Goal: Information Seeking & Learning: Learn about a topic

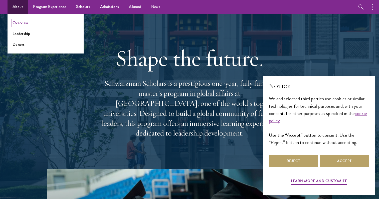
click at [23, 24] on link "Overview" at bounding box center [21, 23] width 16 height 6
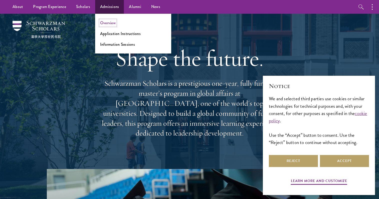
click at [104, 20] on link "Overview" at bounding box center [108, 23] width 16 height 6
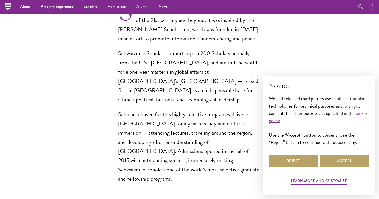
scroll to position [259, 0]
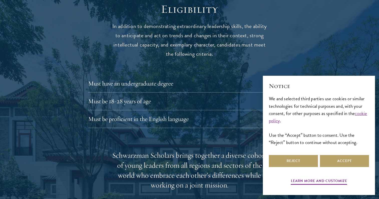
scroll to position [718, 0]
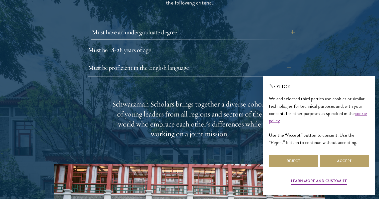
click at [128, 26] on button "Must have an undergraduate degree" at bounding box center [193, 32] width 203 height 12
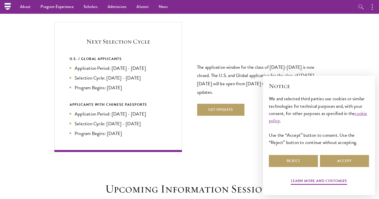
scroll to position [1131, 0]
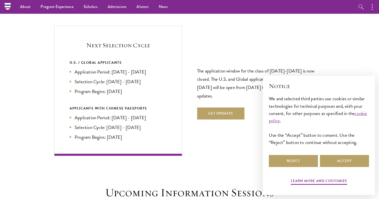
drag, startPoint x: 139, startPoint y: 83, endPoint x: 149, endPoint y: 51, distance: 33.3
click at [149, 60] on div "U.S. / GLOBAL APPLICANTS Application Period: Apr 2026 - Sep 2026 Selection Cycl…" at bounding box center [118, 78] width 97 height 36
click at [149, 60] on div "U.S. / GLOBAL APPLICANTS" at bounding box center [118, 63] width 97 height 6
drag, startPoint x: 149, startPoint y: 51, endPoint x: 166, endPoint y: 145, distance: 95.5
click at [166, 145] on div "Next Selection Cycle U.S. / GLOBAL APPLICANTS Application Period: Apr 2026 - Se…" at bounding box center [118, 91] width 128 height 130
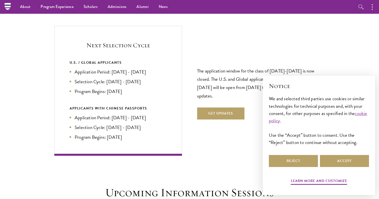
click at [166, 145] on div "Next Selection Cycle U.S. / GLOBAL APPLICANTS Application Period: Apr 2026 - Se…" at bounding box center [118, 91] width 128 height 130
drag, startPoint x: 166, startPoint y: 145, endPoint x: 135, endPoint y: 26, distance: 123.1
click at [135, 26] on div "Next Selection Cycle U.S. / GLOBAL APPLICANTS Application Period: Apr 2026 - Se…" at bounding box center [118, 91] width 128 height 130
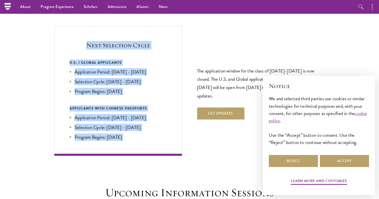
drag, startPoint x: 135, startPoint y: 26, endPoint x: 161, endPoint y: 135, distance: 112.6
click at [161, 135] on div "Next Selection Cycle U.S. / GLOBAL APPLICANTS Application Period: Apr 2026 - Se…" at bounding box center [118, 91] width 128 height 130
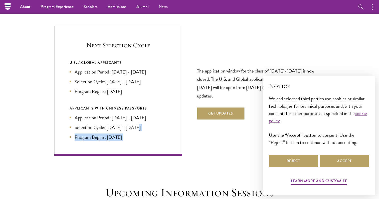
drag, startPoint x: 161, startPoint y: 135, endPoint x: 153, endPoint y: 117, distance: 20.4
click at [153, 117] on div "Next Selection Cycle U.S. / GLOBAL APPLICANTS Application Period: Apr 2026 - Se…" at bounding box center [118, 91] width 128 height 130
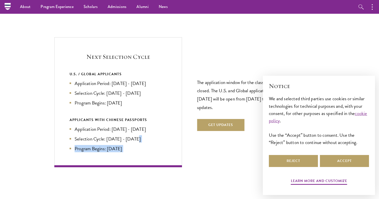
scroll to position [1115, 0]
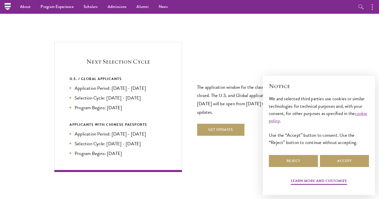
click at [154, 140] on li "Selection Cycle: Jun - Jul 2026" at bounding box center [118, 143] width 97 height 7
drag, startPoint x: 144, startPoint y: 149, endPoint x: 134, endPoint y: 44, distance: 106.1
click at [134, 44] on div "Next Selection Cycle U.S. / GLOBAL APPLICANTS Application Period: Apr 2026 - Se…" at bounding box center [118, 107] width 128 height 130
click at [134, 43] on div "Next Selection Cycle U.S. / GLOBAL APPLICANTS Application Period: Apr 2026 - Se…" at bounding box center [118, 107] width 128 height 130
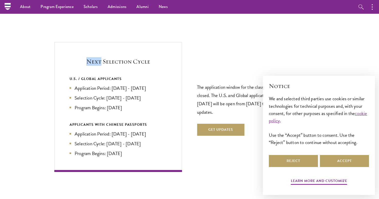
click at [188, 56] on div "Next Selection Cycle U.S. / GLOBAL APPLICANTS Application Period: Apr 2026 - Se…" at bounding box center [189, 107] width 270 height 130
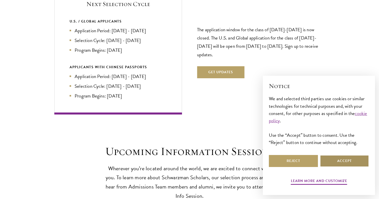
click at [333, 157] on button "Accept" at bounding box center [344, 161] width 49 height 12
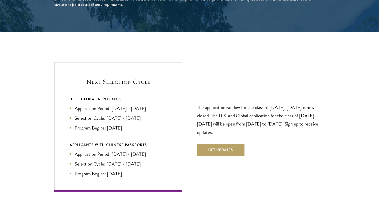
scroll to position [1105, 0]
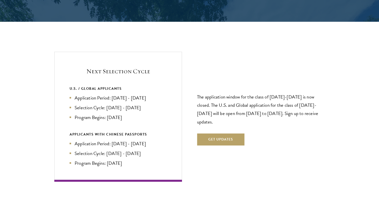
drag, startPoint x: 93, startPoint y: 56, endPoint x: 146, endPoint y: 107, distance: 73.1
click at [146, 107] on div "Next Selection Cycle U.S. / GLOBAL APPLICANTS Application Period: Apr 2026 - Se…" at bounding box center [118, 117] width 128 height 130
click at [146, 114] on li "Program Begins: Aug 2027" at bounding box center [118, 117] width 97 height 7
drag, startPoint x: 146, startPoint y: 107, endPoint x: 178, endPoint y: 161, distance: 63.3
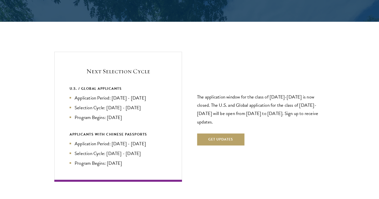
click at [178, 161] on div "Next Selection Cycle U.S. / GLOBAL APPLICANTS Application Period: Apr 2026 - Se…" at bounding box center [118, 117] width 128 height 130
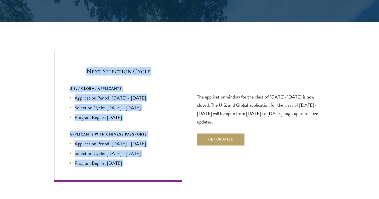
drag, startPoint x: 178, startPoint y: 161, endPoint x: 178, endPoint y: 47, distance: 114.4
click at [178, 52] on div "Next Selection Cycle U.S. / GLOBAL APPLICANTS Application Period: Apr 2026 - Se…" at bounding box center [118, 117] width 128 height 130
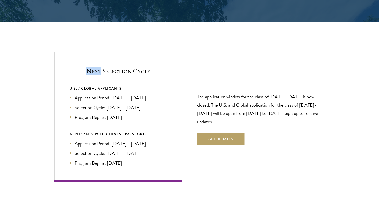
click at [178, 52] on div "Next Selection Cycle U.S. / GLOBAL APPLICANTS Application Period: Apr 2026 - Se…" at bounding box center [118, 117] width 128 height 130
click at [196, 52] on div "Next Selection Cycle U.S. / GLOBAL APPLICANTS Application Period: Apr 2026 - Se…" at bounding box center [189, 117] width 270 height 130
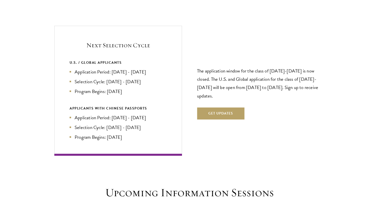
scroll to position [1137, 0]
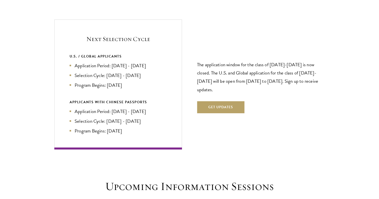
drag, startPoint x: 130, startPoint y: 22, endPoint x: 169, endPoint y: 127, distance: 111.6
click at [169, 127] on div "Next Selection Cycle U.S. / GLOBAL APPLICANTS Application Period: Apr 2026 - Se…" at bounding box center [118, 85] width 128 height 130
drag, startPoint x: 169, startPoint y: 127, endPoint x: 265, endPoint y: 99, distance: 99.6
click at [265, 99] on div "Next Selection Cycle U.S. / GLOBAL APPLICANTS Application Period: Apr 2026 - Se…" at bounding box center [189, 85] width 270 height 130
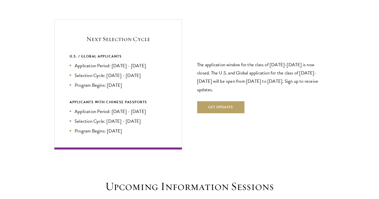
click at [271, 95] on div "The application window for the class of 2026-2027 is now closed. The U.S. and G…" at bounding box center [261, 84] width 128 height 87
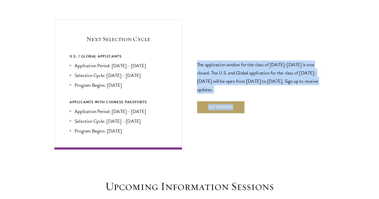
drag, startPoint x: 257, startPoint y: 97, endPoint x: 257, endPoint y: 40, distance: 56.8
click at [257, 41] on div "The application window for the class of 2026-2027 is now closed. The U.S. and G…" at bounding box center [261, 84] width 128 height 87
click at [256, 61] on p "The application window for the class of [DATE]-[DATE] is now closed. The U.S. a…" at bounding box center [261, 77] width 128 height 33
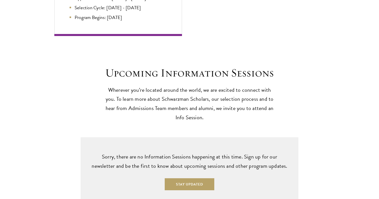
scroll to position [1273, 0]
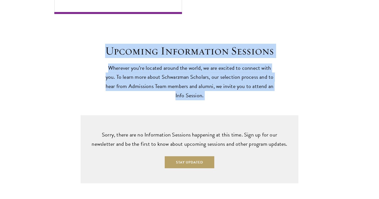
drag, startPoint x: 105, startPoint y: 39, endPoint x: 214, endPoint y: 105, distance: 127.9
click at [214, 105] on div "Upcoming Information Sessions Wherever you’re located around the world, we are …" at bounding box center [189, 99] width 379 height 170
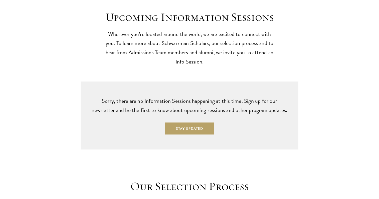
scroll to position [1309, 0]
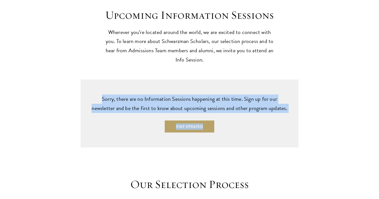
drag, startPoint x: 162, startPoint y: 74, endPoint x: 225, endPoint y: 124, distance: 80.4
click at [225, 124] on div "Sorry, there are no Information Sessions happening at this time. Sign up for ou…" at bounding box center [190, 114] width 218 height 68
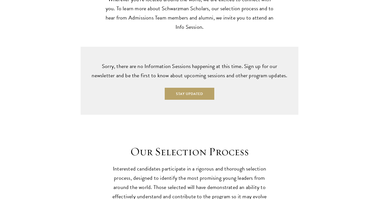
scroll to position [1343, 0]
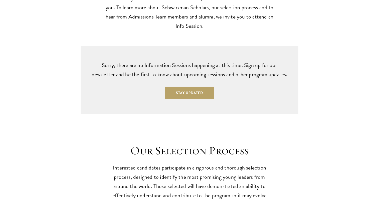
drag, startPoint x: 222, startPoint y: 84, endPoint x: 234, endPoint y: 98, distance: 18.8
click at [234, 98] on div "Sorry, there are no Information Sessions happening at this time. Sign up for ou…" at bounding box center [190, 80] width 218 height 68
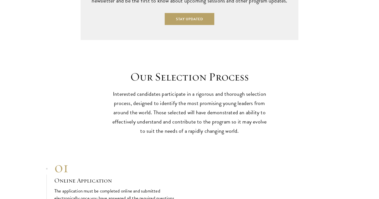
scroll to position [1422, 0]
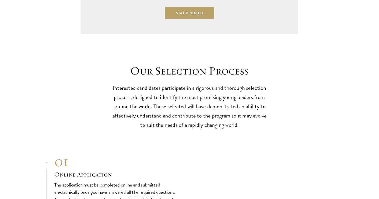
drag, startPoint x: 125, startPoint y: 65, endPoint x: 216, endPoint y: 35, distance: 95.5
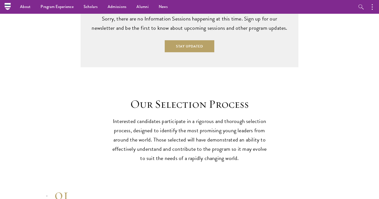
scroll to position [1380, 0]
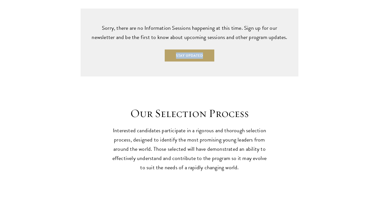
drag, startPoint x: 216, startPoint y: 35, endPoint x: 221, endPoint y: 64, distance: 29.0
click at [221, 64] on div "Sorry, there are no Information Sessions happening at this time. Sign up for ou…" at bounding box center [190, 43] width 218 height 68
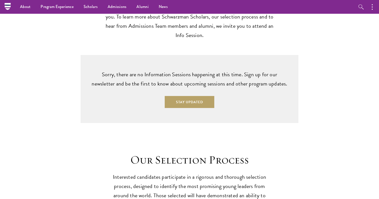
scroll to position [1329, 0]
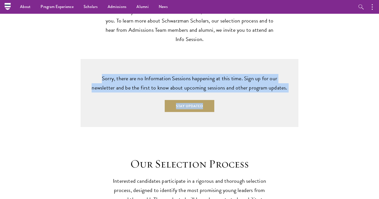
drag, startPoint x: 214, startPoint y: 59, endPoint x: 240, endPoint y: 104, distance: 52.0
click at [240, 104] on div "Sorry, there are no Information Sessions happening at this time. Sign up for ou…" at bounding box center [190, 93] width 218 height 68
drag, startPoint x: 240, startPoint y: 104, endPoint x: 242, endPoint y: 59, distance: 44.8
click at [242, 59] on div "Sorry, there are no Information Sessions happening at this time. Sign up for ou…" at bounding box center [190, 93] width 218 height 68
click at [242, 62] on div "Sorry, there are no Information Sessions happening at this time. Sign up for ou…" at bounding box center [190, 93] width 218 height 68
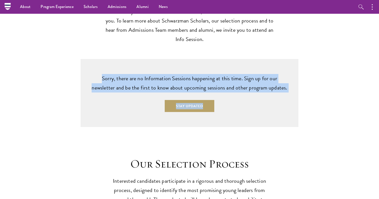
drag, startPoint x: 203, startPoint y: 54, endPoint x: 257, endPoint y: 93, distance: 66.5
click at [257, 93] on div "Sorry, there are no Information Sessions happening at this time. Sign up for ou…" at bounding box center [190, 93] width 218 height 68
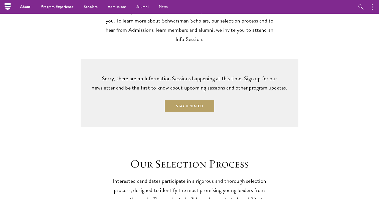
click at [258, 91] on div "Sorry, there are no Information Sessions happening at this time. Sign up for ou…" at bounding box center [190, 93] width 218 height 68
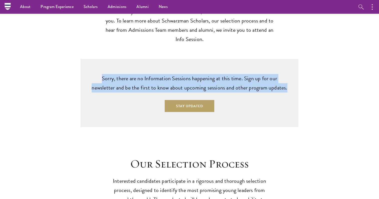
drag, startPoint x: 281, startPoint y: 78, endPoint x: 286, endPoint y: 57, distance: 22.3
click at [286, 59] on div "Sorry, there are no Information Sessions happening at this time. Sign up for ou…" at bounding box center [190, 93] width 218 height 68
click at [284, 62] on div "Sorry, there are no Information Sessions happening at this time. Sign up for ou…" at bounding box center [190, 93] width 218 height 68
drag, startPoint x: 284, startPoint y: 59, endPoint x: 285, endPoint y: 75, distance: 16.1
click at [285, 75] on div "Sorry, there are no Information Sessions happening at this time. Sign up for ou…" at bounding box center [190, 93] width 218 height 68
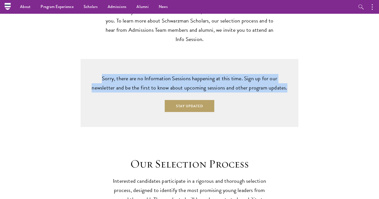
drag, startPoint x: 285, startPoint y: 75, endPoint x: 285, endPoint y: 58, distance: 16.8
click at [285, 59] on div "Sorry, there are no Information Sessions happening at this time. Sign up for ou…" at bounding box center [190, 93] width 218 height 68
click at [286, 62] on div "Sorry, there are no Information Sessions happening at this time. Sign up for ou…" at bounding box center [190, 93] width 218 height 68
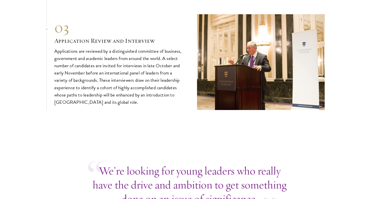
scroll to position [1859, 0]
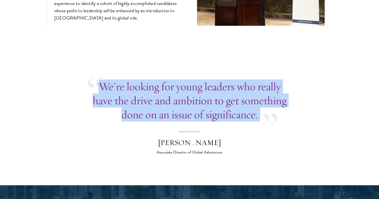
drag, startPoint x: 259, startPoint y: 68, endPoint x: 286, endPoint y: 116, distance: 55.8
click at [283, 110] on p "We’re looking for young leaders who really have the drive and ambition to get s…" at bounding box center [189, 101] width 203 height 42
drag, startPoint x: 283, startPoint y: 110, endPoint x: 291, endPoint y: 64, distance: 46.5
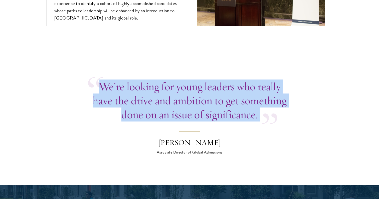
drag, startPoint x: 290, startPoint y: 66, endPoint x: 290, endPoint y: 111, distance: 45.1
click at [290, 111] on p "We’re looking for young leaders who really have the drive and ambition to get s…" at bounding box center [189, 101] width 203 height 42
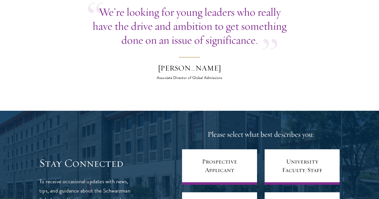
scroll to position [1964, 0]
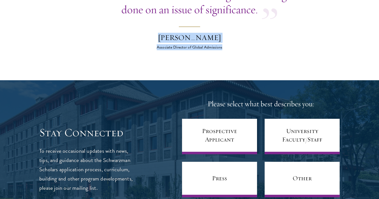
drag, startPoint x: 237, startPoint y: 39, endPoint x: 238, endPoint y: 19, distance: 20.5
click at [238, 19] on blockquote "We’re looking for young leaders who really have the drive and ambition to get s…" at bounding box center [189, 12] width 203 height 76
click at [222, 33] on div "[PERSON_NAME]" at bounding box center [190, 38] width 88 height 10
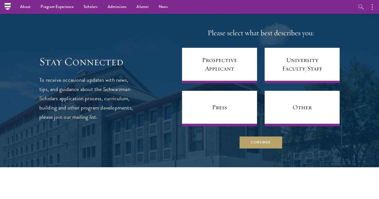
scroll to position [2002, 0]
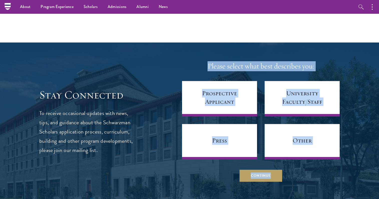
drag, startPoint x: 206, startPoint y: 55, endPoint x: 325, endPoint y: 168, distance: 164.5
click at [325, 168] on div "Please select what best describes you: Prospective Applicant University Faculty…" at bounding box center [261, 121] width 158 height 121
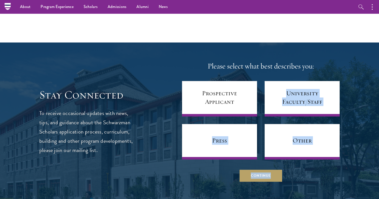
drag, startPoint x: 325, startPoint y: 168, endPoint x: 325, endPoint y: 71, distance: 97.1
click at [325, 71] on div "Please select what best describes you: Prospective Applicant University Faculty…" at bounding box center [261, 121] width 158 height 121
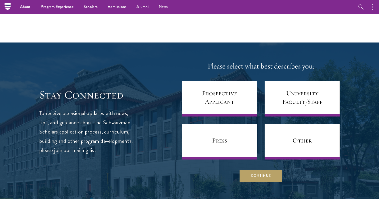
click at [316, 46] on div at bounding box center [189, 122] width 379 height 158
drag, startPoint x: 290, startPoint y: 46, endPoint x: 326, endPoint y: 173, distance: 132.0
click at [326, 173] on div at bounding box center [189, 122] width 379 height 158
click at [296, 158] on div "Please select what best describes you: Prospective Applicant University Faculty…" at bounding box center [261, 121] width 158 height 121
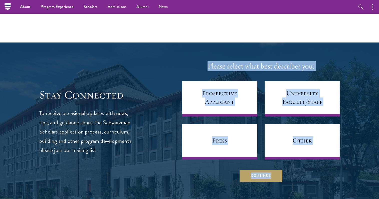
drag, startPoint x: 294, startPoint y: 167, endPoint x: 199, endPoint y: 57, distance: 145.5
click at [199, 61] on div "Please select what best describes you: Prospective Applicant University Faculty…" at bounding box center [261, 121] width 158 height 121
click at [202, 61] on h4 "Please select what best describes you:" at bounding box center [261, 66] width 158 height 10
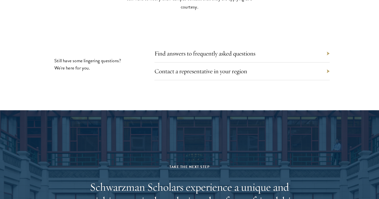
scroll to position [2355, 0]
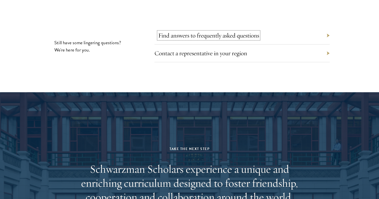
click at [200, 32] on link "Find answers to frequently asked questions" at bounding box center [208, 36] width 101 height 8
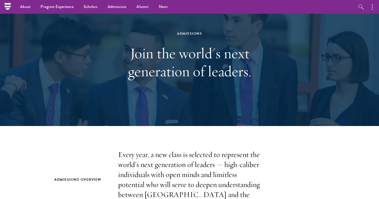
scroll to position [0, 0]
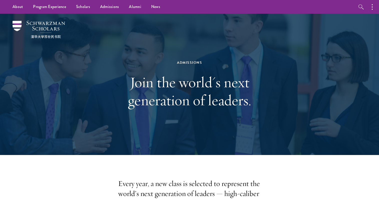
drag, startPoint x: 6, startPoint y: 20, endPoint x: 148, endPoint y: 160, distance: 199.8
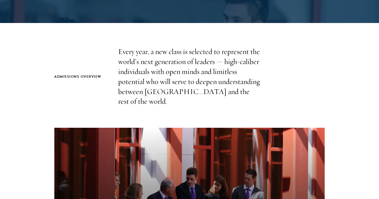
scroll to position [157, 0]
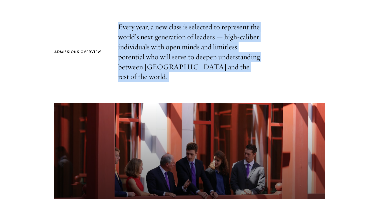
drag, startPoint x: 102, startPoint y: 24, endPoint x: 243, endPoint y: 74, distance: 149.3
click at [243, 74] on section "Admissions Overview Every year, a new class is selected to represent the world’…" at bounding box center [189, 170] width 379 height 296
click at [243, 71] on p "Every year, a new class is selected to represent the world’s next generation of…" at bounding box center [189, 52] width 143 height 60
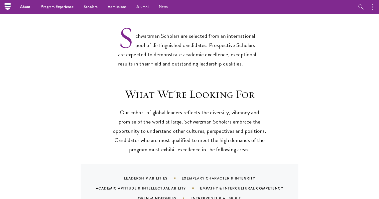
scroll to position [406, 0]
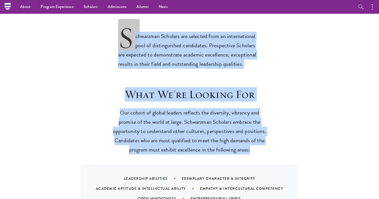
drag, startPoint x: 118, startPoint y: 28, endPoint x: 254, endPoint y: 151, distance: 183.4
click at [253, 145] on p "Our cohort of global leaders reflects the diversity, vibrancy and promise of th…" at bounding box center [189, 131] width 155 height 46
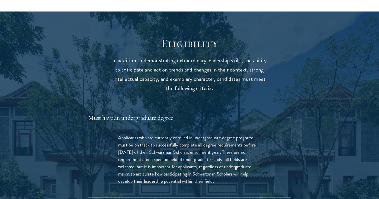
scroll to position [646, 0]
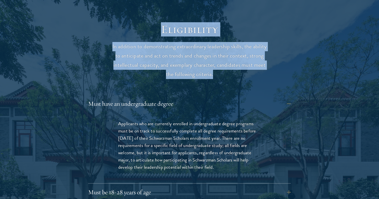
drag, startPoint x: 161, startPoint y: 20, endPoint x: 219, endPoint y: 65, distance: 74.0
click at [219, 65] on header "Eligibility In addition to demonstrating extraordinary leadership skills, the a…" at bounding box center [189, 51] width 155 height 57
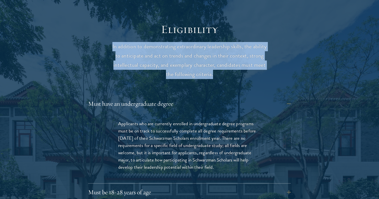
drag, startPoint x: 219, startPoint y: 65, endPoint x: 241, endPoint y: 14, distance: 55.1
click at [240, 23] on header "Eligibility In addition to demonstrating extraordinary leadership skills, the a…" at bounding box center [189, 51] width 155 height 57
drag, startPoint x: 240, startPoint y: 20, endPoint x: 250, endPoint y: 71, distance: 51.8
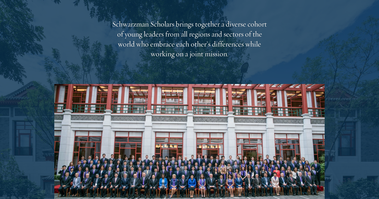
scroll to position [789, 0]
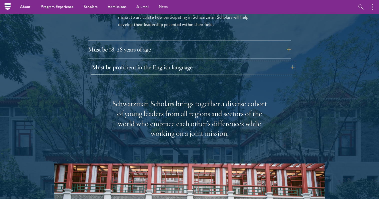
click at [285, 61] on button "Must be proficient in the English language" at bounding box center [193, 67] width 203 height 12
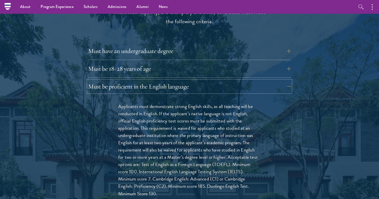
scroll to position [693, 0]
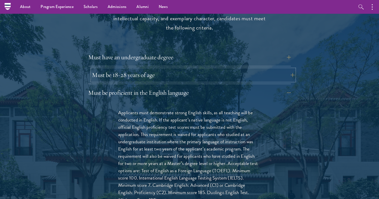
click at [286, 69] on button "Must be 18-28 years of age" at bounding box center [193, 75] width 203 height 12
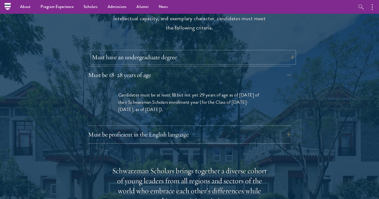
click at [289, 52] on button "Must have an undergraduate degree" at bounding box center [193, 57] width 203 height 12
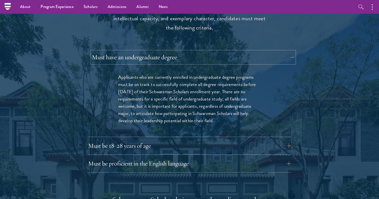
click at [289, 51] on button "Must have an undergraduate degree" at bounding box center [193, 57] width 203 height 12
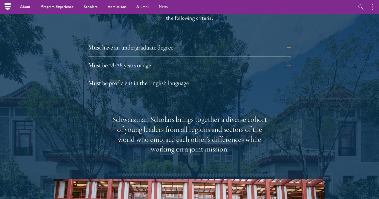
click at [298, 90] on div "Eligibility In addition to demonstrating extraordinary leadership skills, the a…" at bounding box center [189, 147] width 270 height 362
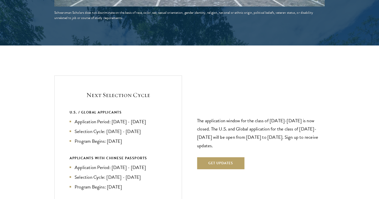
scroll to position [1069, 0]
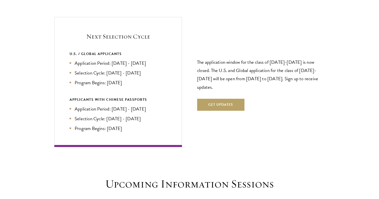
drag, startPoint x: 290, startPoint y: 85, endPoint x: 298, endPoint y: 94, distance: 11.7
click at [298, 94] on div "The application window for the class of [DATE]-[DATE] is now closed. The U.S. a…" at bounding box center [261, 81] width 128 height 87
drag, startPoint x: 291, startPoint y: 77, endPoint x: 291, endPoint y: 37, distance: 40.0
click at [291, 38] on div "The application window for the class of [DATE]-[DATE] is now closed. The U.S. a…" at bounding box center [261, 81] width 128 height 87
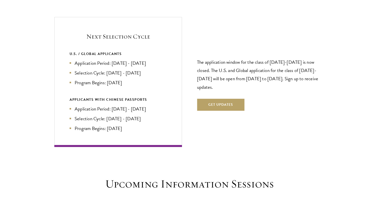
click at [298, 77] on p "The application window for the class of [DATE]-[DATE] is now closed. The U.S. a…" at bounding box center [261, 74] width 128 height 33
drag, startPoint x: 298, startPoint y: 77, endPoint x: 293, endPoint y: 77, distance: 5.3
click at [293, 77] on p "The application window for the class of [DATE]-[DATE] is now closed. The U.S. a…" at bounding box center [261, 74] width 128 height 33
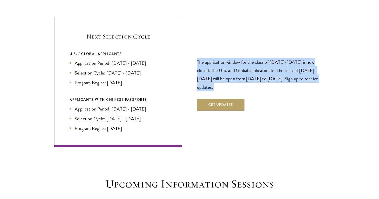
drag, startPoint x: 293, startPoint y: 77, endPoint x: 298, endPoint y: 34, distance: 43.3
click at [298, 38] on div "The application window for the class of [DATE]-[DATE] is now closed. The U.S. a…" at bounding box center [261, 81] width 128 height 87
click at [318, 74] on p "The application window for the class of [DATE]-[DATE] is now closed. The U.S. a…" at bounding box center [261, 74] width 128 height 33
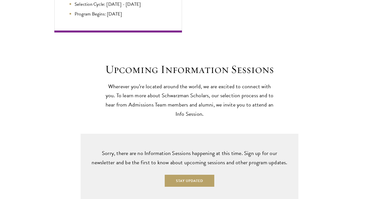
scroll to position [1189, 0]
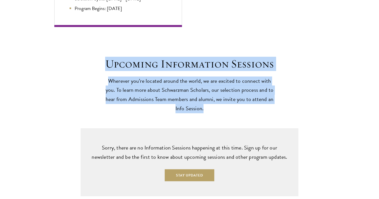
drag, startPoint x: 289, startPoint y: 97, endPoint x: 300, endPoint y: 38, distance: 60.1
click at [300, 38] on div "Upcoming Information Sessions Wherever you’re located around the world, we are …" at bounding box center [189, 112] width 379 height 170
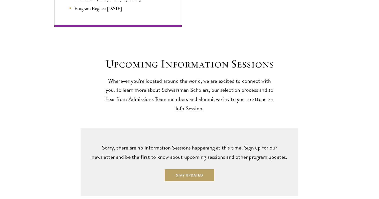
click at [271, 98] on p "Wherever you’re located around the world, we are excited to connect with you. T…" at bounding box center [189, 95] width 173 height 37
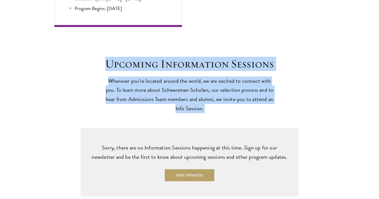
drag, startPoint x: 271, startPoint y: 98, endPoint x: 273, endPoint y: 44, distance: 53.9
click at [273, 44] on div "Upcoming Information Sessions Wherever you’re located around the world, we are …" at bounding box center [189, 112] width 379 height 170
click at [279, 47] on div "Upcoming Information Sessions Wherever you’re located around the world, we are …" at bounding box center [189, 112] width 379 height 170
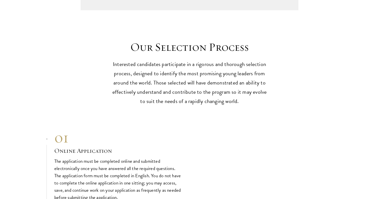
scroll to position [1372, 0]
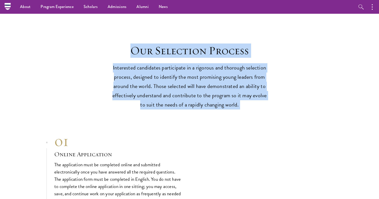
drag, startPoint x: 125, startPoint y: 32, endPoint x: 233, endPoint y: 108, distance: 131.6
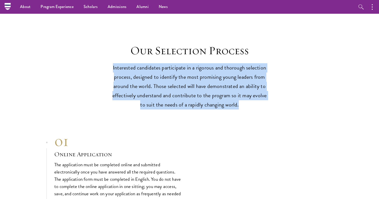
drag, startPoint x: 248, startPoint y: 97, endPoint x: 261, endPoint y: 34, distance: 63.7
click at [261, 44] on header "Our Selection Process Interested candidates participate in a rigorous and thoro…" at bounding box center [189, 77] width 155 height 66
click at [258, 44] on h2 "Our Selection Process" at bounding box center [189, 51] width 155 height 14
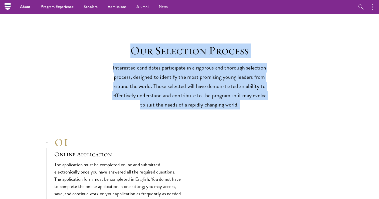
drag, startPoint x: 213, startPoint y: 26, endPoint x: 259, endPoint y: 110, distance: 95.4
click at [255, 97] on p "Interested candidates participate in a rigorous and thorough selection process,…" at bounding box center [189, 86] width 155 height 46
drag, startPoint x: 255, startPoint y: 97, endPoint x: 257, endPoint y: 30, distance: 66.6
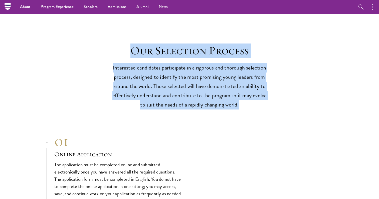
click at [261, 50] on header "Our Selection Process Interested candidates participate in a rigorous and thoro…" at bounding box center [189, 77] width 155 height 66
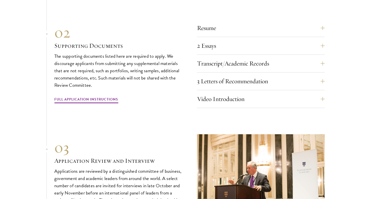
scroll to position [1586, 0]
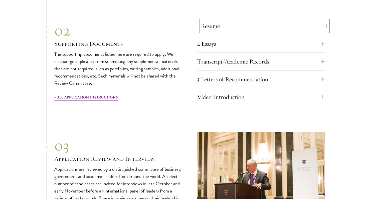
click at [250, 20] on button "Resume" at bounding box center [265, 26] width 128 height 12
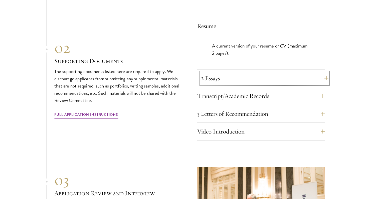
click at [248, 74] on button "2 Essays" at bounding box center [265, 78] width 128 height 12
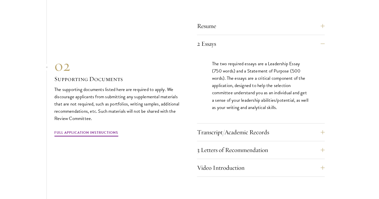
click at [251, 109] on div "The two required essays are a Leadership Essay (750 words) and a Statement of P…" at bounding box center [261, 88] width 128 height 71
click at [254, 126] on button "Transcript/Academic Records" at bounding box center [265, 132] width 128 height 12
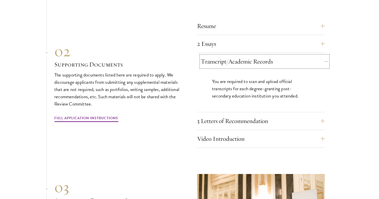
click at [319, 56] on button "Transcript/Academic Records" at bounding box center [265, 62] width 128 height 12
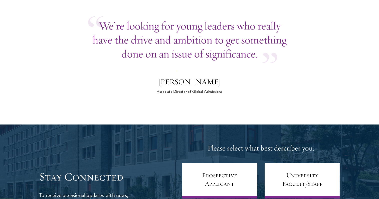
click at [319, 54] on section "We’re looking for young leaders who really have the drive and ambition to get s…" at bounding box center [189, 57] width 379 height 76
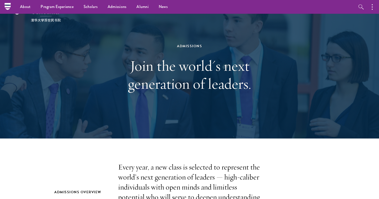
scroll to position [0, 0]
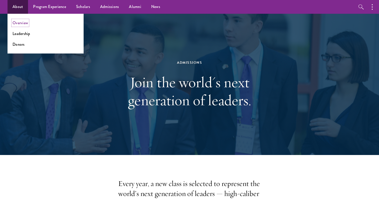
click at [18, 22] on link "Overview" at bounding box center [21, 23] width 16 height 6
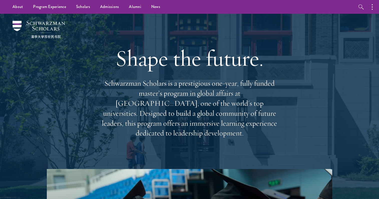
drag, startPoint x: 0, startPoint y: 0, endPoint x: 277, endPoint y: 148, distance: 313.8
click at [277, 148] on div "Shape the future. Schwarzman Scholars is a prestigious one-year, fully funded m…" at bounding box center [189, 91] width 329 height 155
click at [277, 148] on div "Shape the future. Schwarzman Scholars is a prestigious one-year, fully funded m…" at bounding box center [189, 91] width 180 height 144
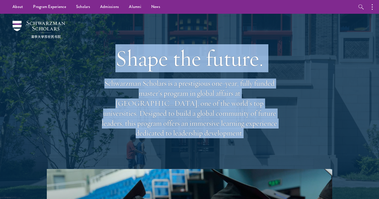
drag, startPoint x: 277, startPoint y: 148, endPoint x: 265, endPoint y: 38, distance: 110.5
click at [265, 38] on div "Shape the future. Schwarzman Scholars is a prestigious one-year, fully funded m…" at bounding box center [189, 91] width 180 height 144
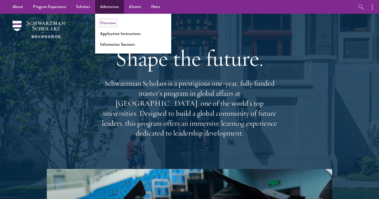
click at [106, 25] on link "Overview" at bounding box center [108, 23] width 16 height 6
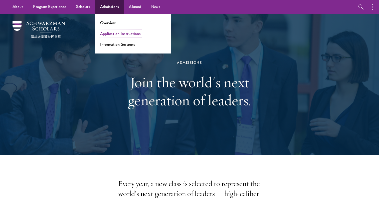
click at [102, 36] on link "Application Instructions" at bounding box center [120, 34] width 41 height 6
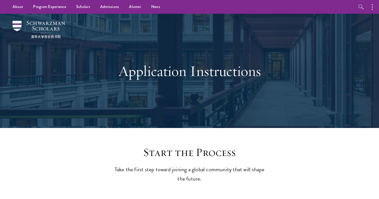
click at [108, 31] on div "Application Instructions" at bounding box center [189, 71] width 329 height 114
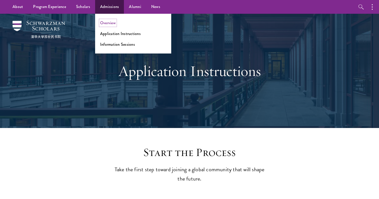
click at [107, 21] on link "Overview" at bounding box center [108, 23] width 16 height 6
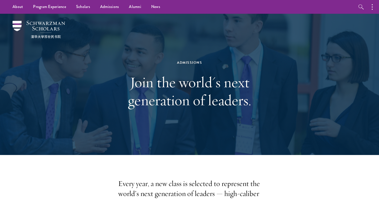
click at [99, 41] on div "Admissions Join the world's next generation of leaders." at bounding box center [189, 84] width 329 height 141
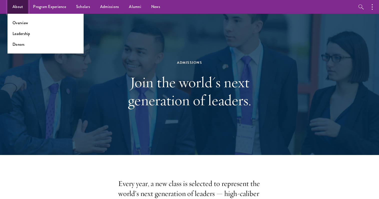
click at [22, 13] on link "About" at bounding box center [18, 7] width 21 height 14
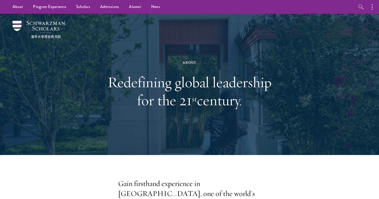
click at [68, 87] on div "About Redefining global leadership for the 21 st century." at bounding box center [189, 84] width 329 height 141
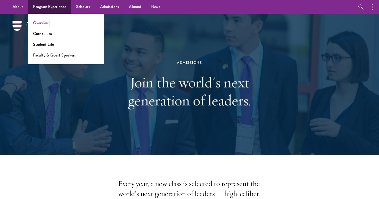
click at [40, 24] on link "Overview" at bounding box center [41, 23] width 16 height 6
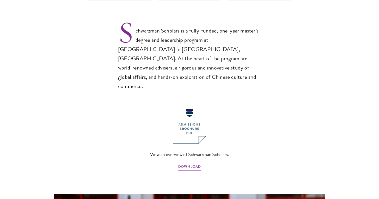
scroll to position [325, 0]
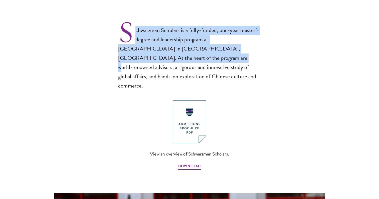
drag, startPoint x: 104, startPoint y: 24, endPoint x: 132, endPoint y: 54, distance: 41.1
click at [132, 54] on section "Schwarzman Scholars Designed in collaboration with world-leading universities, …" at bounding box center [189, 100] width 379 height 493
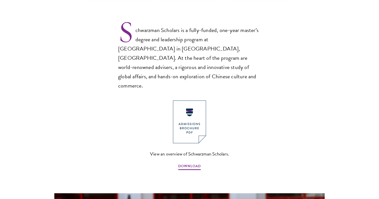
click at [123, 110] on div "View an overview of Schwarzman Scholars. DOWNLOAD" at bounding box center [189, 136] width 143 height 70
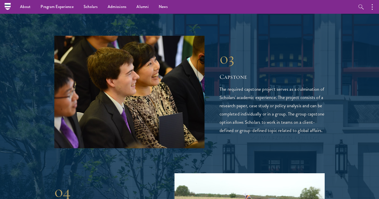
scroll to position [1021, 0]
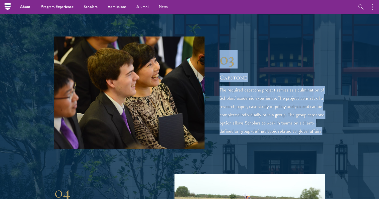
drag, startPoint x: 221, startPoint y: 37, endPoint x: 281, endPoint y: 119, distance: 101.6
click at [281, 119] on div "03 Capstone The required capstone project serves as a culmination of Scholars' …" at bounding box center [272, 92] width 105 height 85
drag, startPoint x: 281, startPoint y: 119, endPoint x: 264, endPoint y: 35, distance: 84.9
click at [264, 50] on div "03 Capstone The required capstone project serves as a culmination of Scholars' …" at bounding box center [272, 92] width 105 height 85
click at [265, 73] on h2 "Capstone" at bounding box center [272, 77] width 105 height 9
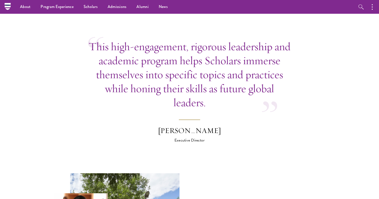
scroll to position [1477, 0]
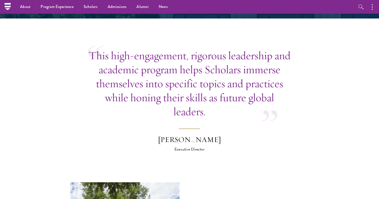
drag, startPoint x: 252, startPoint y: 93, endPoint x: 269, endPoint y: 102, distance: 18.8
click at [269, 102] on div "This high-engagement, rigorous leadership and academic program helps Scholars i…" at bounding box center [189, 84] width 203 height 70
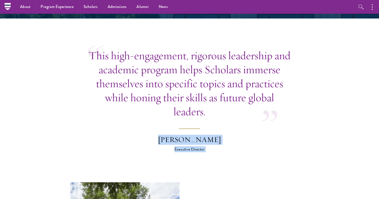
drag, startPoint x: 272, startPoint y: 95, endPoint x: 292, endPoint y: 136, distance: 45.2
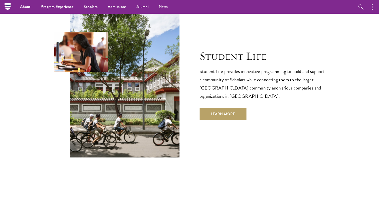
scroll to position [1637, 0]
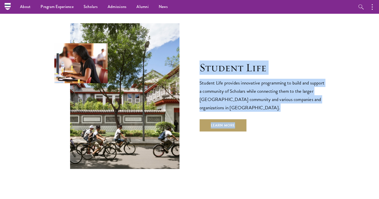
drag, startPoint x: 200, startPoint y: 47, endPoint x: 273, endPoint y: 109, distance: 95.7
click at [273, 109] on div "Student Life Student Life provides innovative programming to build and support …" at bounding box center [261, 96] width 125 height 71
click at [272, 93] on p "Student Life provides innovative programming to build and support a community o…" at bounding box center [261, 95] width 125 height 33
drag, startPoint x: 272, startPoint y: 93, endPoint x: 273, endPoint y: 35, distance: 57.8
click at [273, 35] on div "Student Life Student Life provides innovative programming to build and support …" at bounding box center [189, 96] width 270 height 146
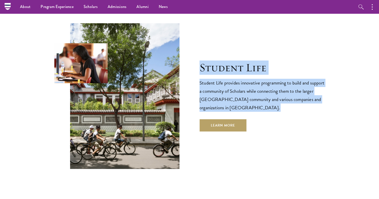
click at [273, 35] on div "Student Life Student Life provides innovative programming to build and support …" at bounding box center [189, 96] width 270 height 146
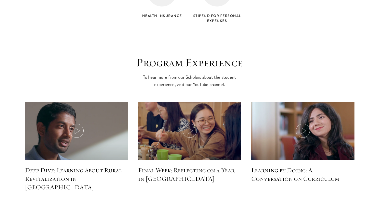
scroll to position [2183, 0]
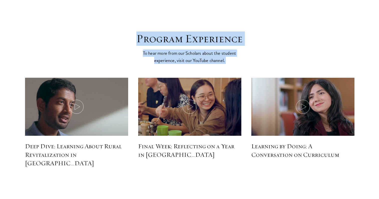
drag, startPoint x: 136, startPoint y: 20, endPoint x: 234, endPoint y: 55, distance: 103.5
click at [234, 55] on div "Program Experience To hear more from our Scholars about the student experience,…" at bounding box center [189, 106] width 329 height 148
click at [234, 73] on div "Final Week: Reflecting on a Year in Beijing" at bounding box center [189, 116] width 113 height 86
click at [234, 46] on div "Program Experience To hear more from our Scholars about the student experience,…" at bounding box center [189, 106] width 329 height 148
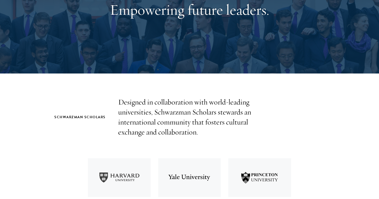
scroll to position [0, 0]
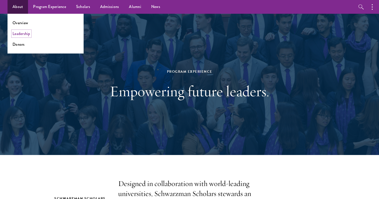
click at [26, 35] on link "Leadership" at bounding box center [22, 34] width 18 height 6
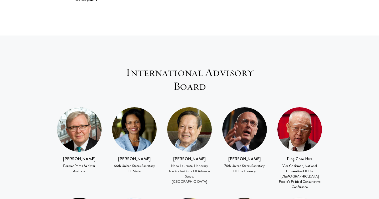
scroll to position [661, 0]
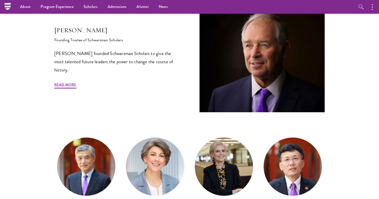
scroll to position [0, 0]
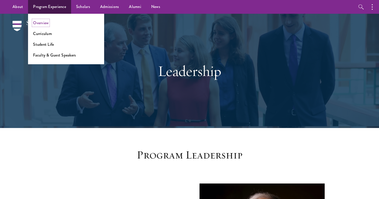
click at [46, 23] on link "Overview" at bounding box center [41, 23] width 16 height 6
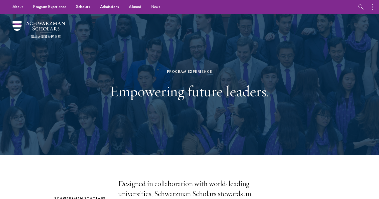
scroll to position [3, 0]
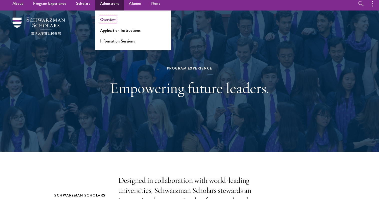
click at [103, 19] on link "Overview" at bounding box center [108, 20] width 16 height 6
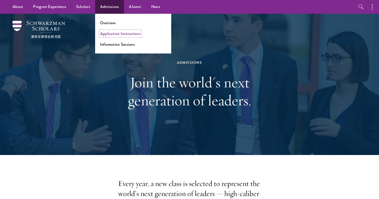
click at [106, 32] on link "Application Instructions" at bounding box center [120, 34] width 41 height 6
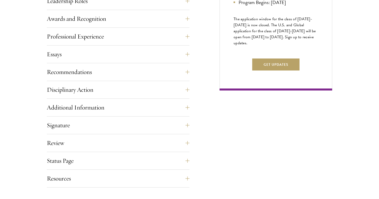
scroll to position [440, 0]
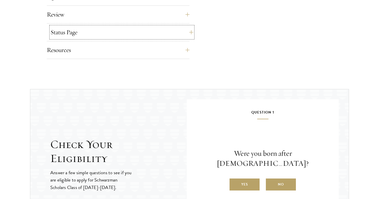
click at [106, 32] on button "Status Page" at bounding box center [122, 32] width 143 height 12
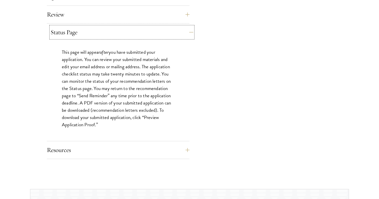
click at [106, 33] on button "Status Page" at bounding box center [122, 32] width 143 height 12
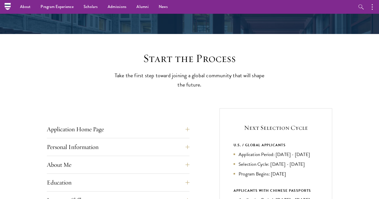
scroll to position [0, 0]
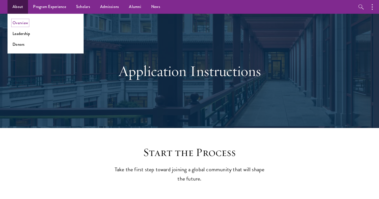
click at [19, 22] on link "Overview" at bounding box center [21, 23] width 16 height 6
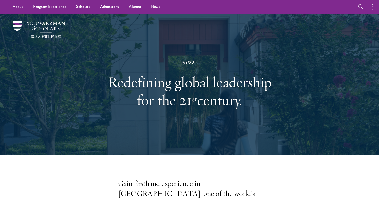
click at [61, 93] on div "About Redefining global leadership for the 21 st century." at bounding box center [189, 84] width 329 height 141
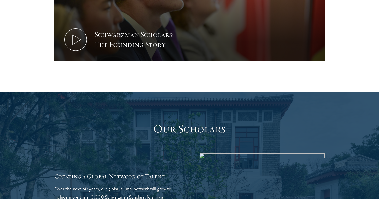
scroll to position [882, 0]
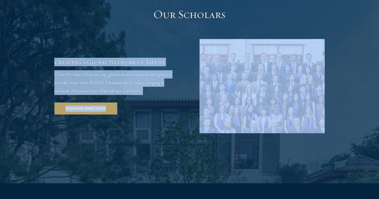
drag, startPoint x: 52, startPoint y: 33, endPoint x: 88, endPoint y: 14, distance: 40.2
click at [88, 14] on section "Our Scholars Creating a Global Network of Talent Over the next 50 years, our gl…" at bounding box center [189, 80] width 379 height 206
click at [88, 39] on div "Creating a Global Network of Talent Over the next 50 years, our global alumni n…" at bounding box center [189, 86] width 270 height 94
drag, startPoint x: 53, startPoint y: 31, endPoint x: 56, endPoint y: 35, distance: 4.6
click at [56, 35] on section "Our Scholars Creating a Global Network of Talent Over the next 50 years, our gl…" at bounding box center [189, 80] width 379 height 206
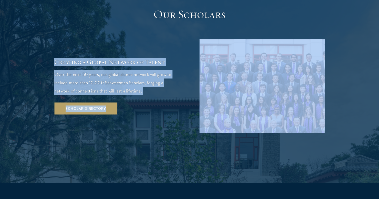
click at [56, 58] on h2 "Creating a Global Network of Talent" at bounding box center [116, 62] width 125 height 9
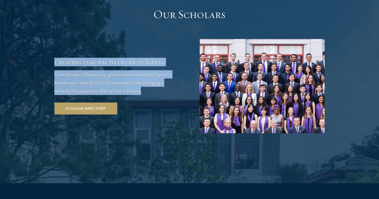
drag, startPoint x: 56, startPoint y: 35, endPoint x: 139, endPoint y: 61, distance: 87.2
click at [139, 61] on div "Creating a Global Network of Talent Over the next 50 years, our global alumni n…" at bounding box center [116, 86] width 125 height 57
click at [140, 70] on p "Over the next 50 years, our global alumni network will grow to include more tha…" at bounding box center [116, 82] width 125 height 25
drag, startPoint x: 142, startPoint y: 63, endPoint x: 55, endPoint y: 34, distance: 91.6
click at [55, 58] on div "Creating a Global Network of Talent Over the next 50 years, our global alumni n…" at bounding box center [116, 86] width 125 height 57
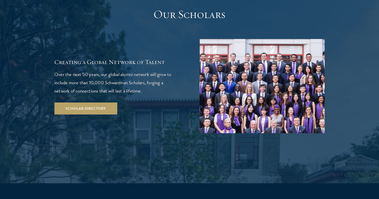
click at [54, 34] on div at bounding box center [189, 80] width 379 height 206
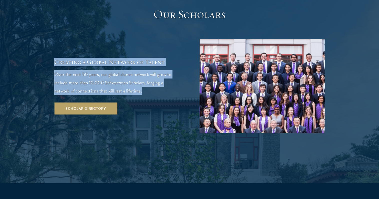
drag, startPoint x: 55, startPoint y: 34, endPoint x: 148, endPoint y: 64, distance: 98.0
click at [148, 64] on div "Creating a Global Network of Talent Over the next 50 years, our global alumni n…" at bounding box center [116, 86] width 125 height 57
click at [147, 67] on div "Creating a Global Network of Talent Over the next 50 years, our global alumni n…" at bounding box center [116, 86] width 125 height 57
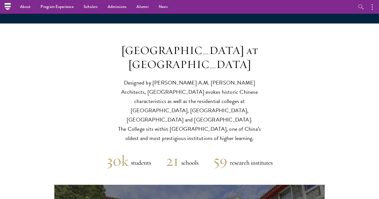
scroll to position [1162, 0]
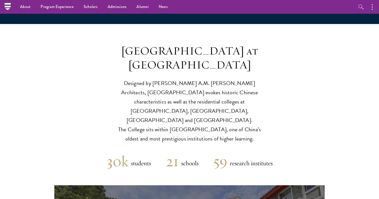
drag, startPoint x: 127, startPoint y: 27, endPoint x: 246, endPoint y: 96, distance: 137.3
click at [246, 96] on div "Schwarzman College at Tsinghua University Designed by Robert A.M. Stern Archite…" at bounding box center [189, 94] width 155 height 100
click at [246, 96] on p "Designed by Robert A.M. Stern Architects, Schwarzman College evokes historic Ch…" at bounding box center [189, 111] width 155 height 65
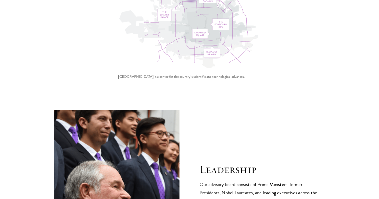
scroll to position [1697, 0]
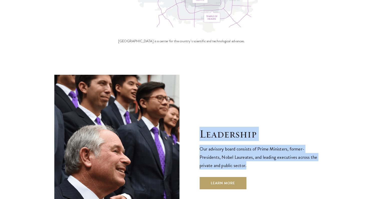
drag, startPoint x: 192, startPoint y: 77, endPoint x: 260, endPoint y: 110, distance: 75.6
click at [260, 110] on div "Leadership Our advisory board consists of Prime Ministers, former-Presidents, N…" at bounding box center [189, 158] width 270 height 167
click at [260, 145] on p "Our advisory board consists of Prime Ministers, former-Presidents, Nobel Laurea…" at bounding box center [261, 157] width 125 height 25
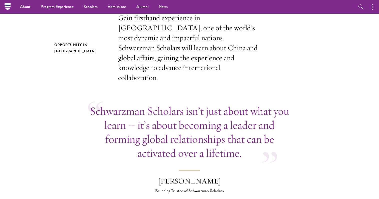
scroll to position [0, 0]
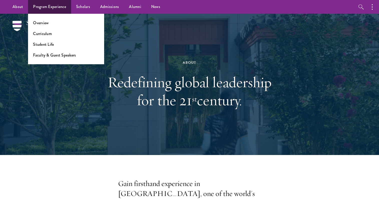
click at [49, 23] on li "Overview" at bounding box center [66, 23] width 66 height 6
click at [42, 23] on link "Overview" at bounding box center [41, 23] width 16 height 6
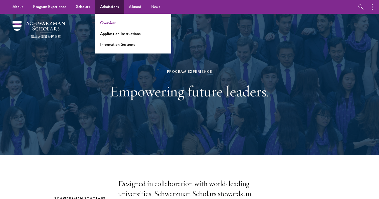
click at [112, 25] on link "Overview" at bounding box center [108, 23] width 16 height 6
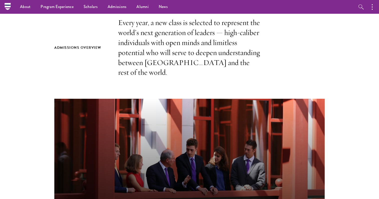
scroll to position [123, 0]
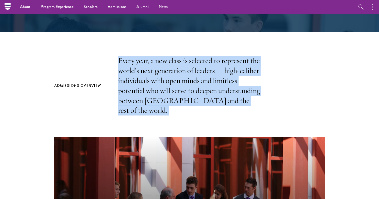
drag, startPoint x: 112, startPoint y: 55, endPoint x: 263, endPoint y: 124, distance: 165.8
drag, startPoint x: 257, startPoint y: 107, endPoint x: 262, endPoint y: 44, distance: 63.5
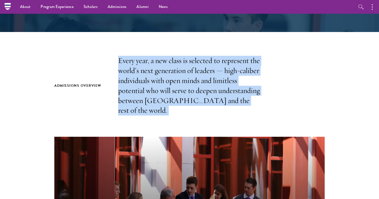
drag, startPoint x: 245, startPoint y: 55, endPoint x: 265, endPoint y: 124, distance: 71.8
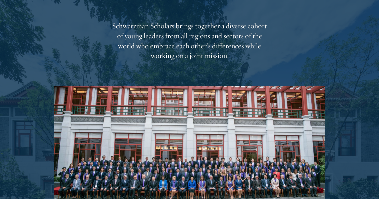
scroll to position [710, 0]
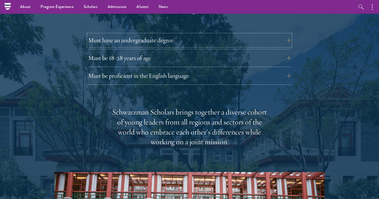
click at [250, 34] on button "Must have an undergraduate degree" at bounding box center [189, 40] width 203 height 12
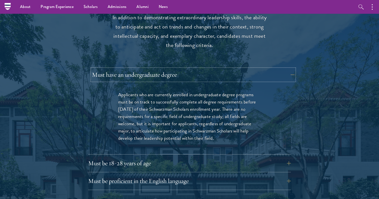
click at [240, 69] on button "Must have an undergraduate degree" at bounding box center [193, 75] width 203 height 12
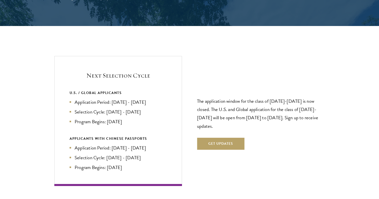
scroll to position [1052, 0]
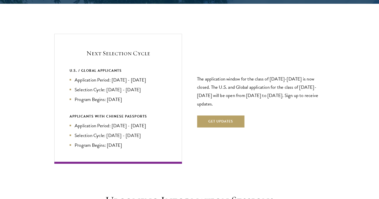
drag, startPoint x: 231, startPoint y: 60, endPoint x: 247, endPoint y: 97, distance: 40.2
click at [247, 97] on div "The application window for the class of [DATE]-[DATE] is now closed. The U.S. a…" at bounding box center [261, 98] width 128 height 87
click at [247, 97] on p "The application window for the class of [DATE]-[DATE] is now closed. The U.S. a…" at bounding box center [261, 91] width 128 height 33
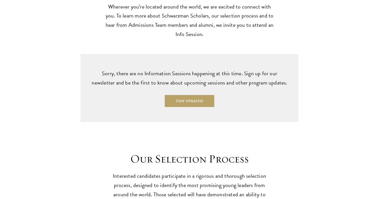
scroll to position [1283, 0]
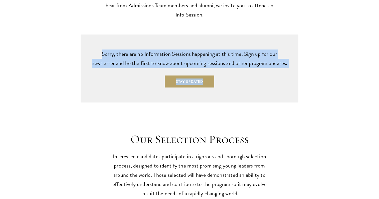
drag, startPoint x: 231, startPoint y: 71, endPoint x: 235, endPoint y: 31, distance: 40.0
click at [235, 35] on div "Sorry, there are no Information Sessions happening at this time. Sign up for ou…" at bounding box center [190, 69] width 218 height 68
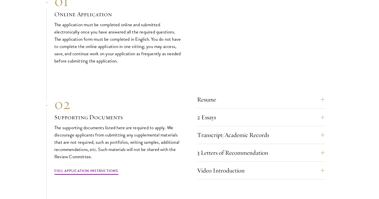
scroll to position [1513, 0]
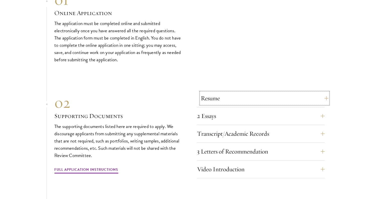
click at [236, 92] on button "Resume" at bounding box center [265, 98] width 128 height 12
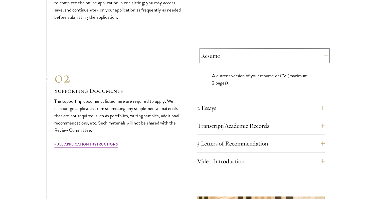
scroll to position [1574, 0]
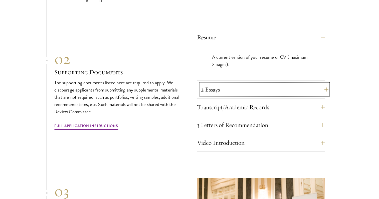
click at [236, 84] on button "2 Essays" at bounding box center [265, 90] width 128 height 12
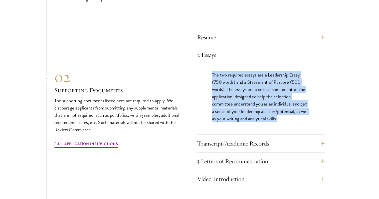
drag, startPoint x: 207, startPoint y: 61, endPoint x: 290, endPoint y: 113, distance: 98.5
click at [290, 113] on div "The two required essays are a Leadership Essay (750 words) and a Statement of P…" at bounding box center [261, 99] width 128 height 71
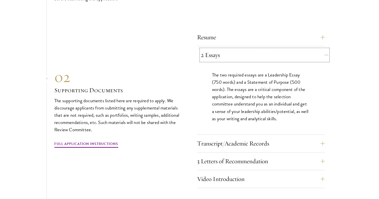
click at [284, 49] on button "2 Essays" at bounding box center [265, 55] width 128 height 12
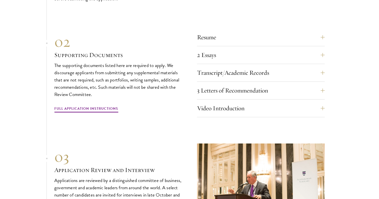
click at [360, 62] on section "01 Online Application 01 Online Application The application must be completed o…" at bounding box center [189, 85] width 379 height 310
